Goal: Navigation & Orientation: Go to known website

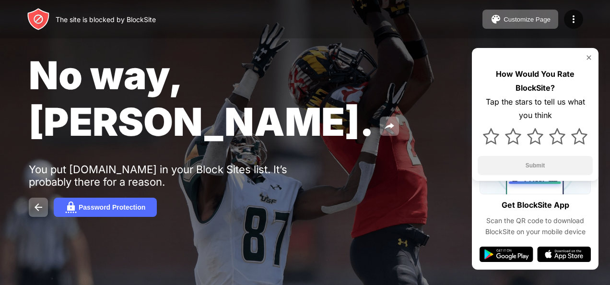
click at [33, 170] on div at bounding box center [142, 218] width 227 height 109
click at [34, 167] on div at bounding box center [142, 218] width 227 height 109
click at [36, 201] on img at bounding box center [39, 207] width 12 height 12
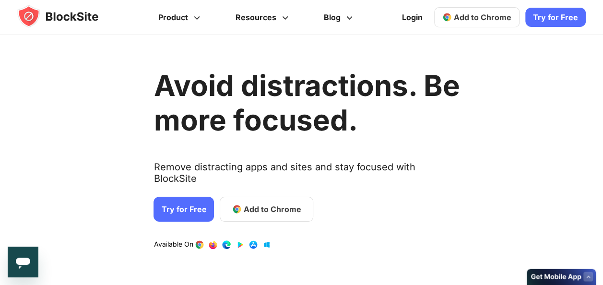
click at [224, 240] on link "1 / 4" at bounding box center [227, 245] width 10 height 10
